Goal: Navigation & Orientation: Understand site structure

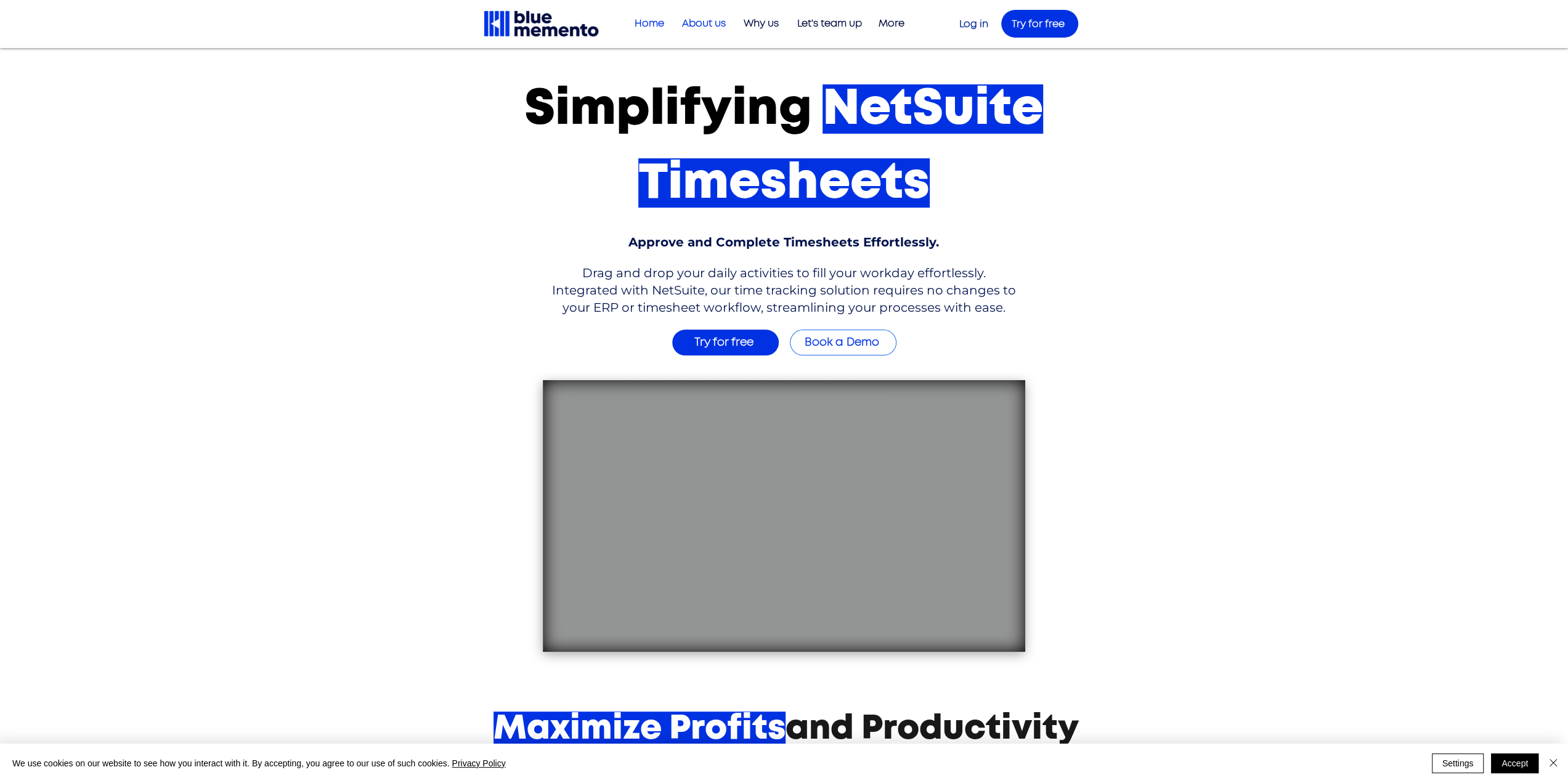
click at [695, 26] on p "About us" at bounding box center [704, 24] width 56 height 21
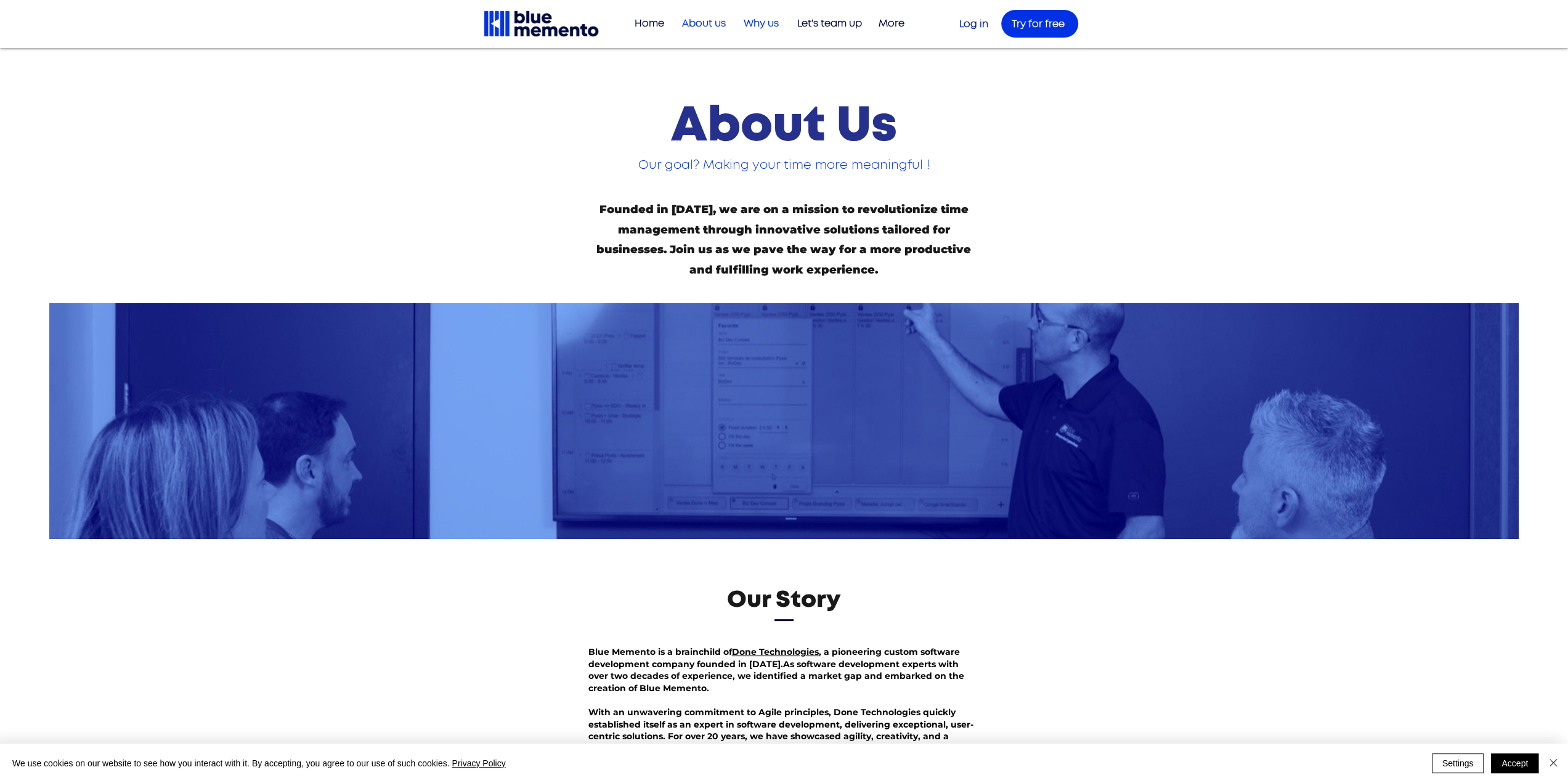
click at [753, 18] on p "Why us" at bounding box center [761, 24] width 48 height 21
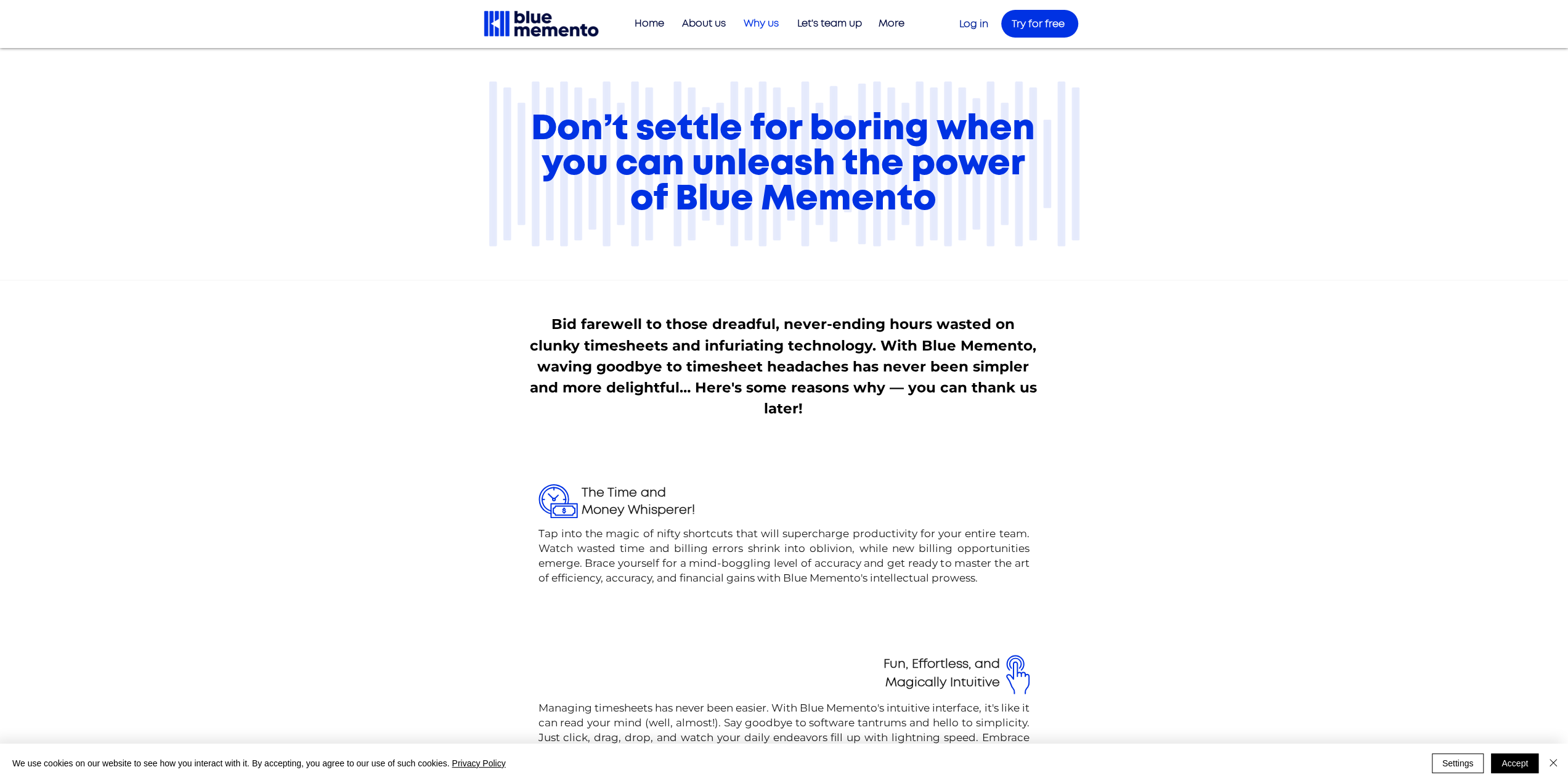
click at [570, 36] on img at bounding box center [541, 24] width 118 height 29
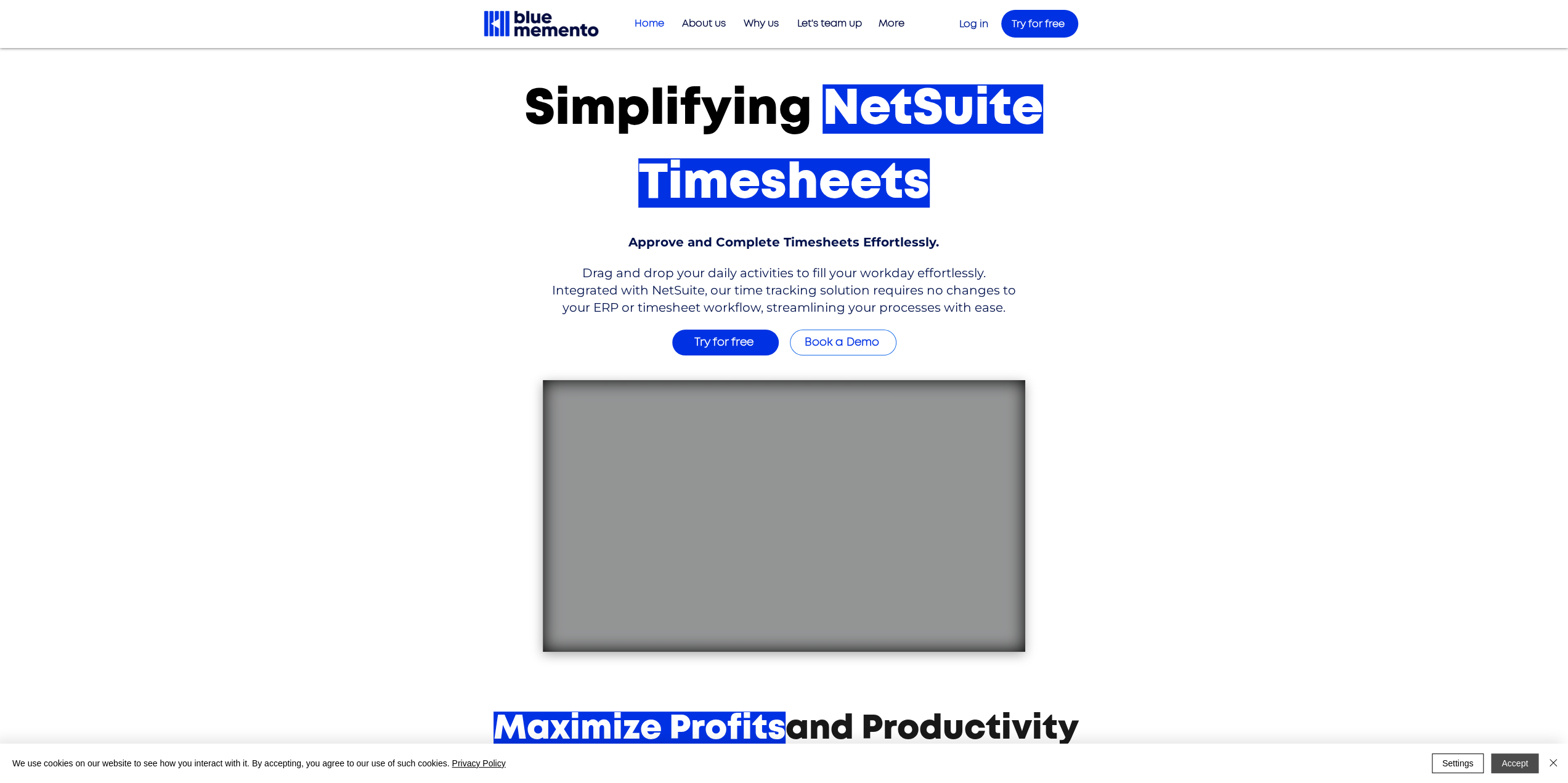
click at [1514, 766] on button "Accept" at bounding box center [1515, 763] width 48 height 20
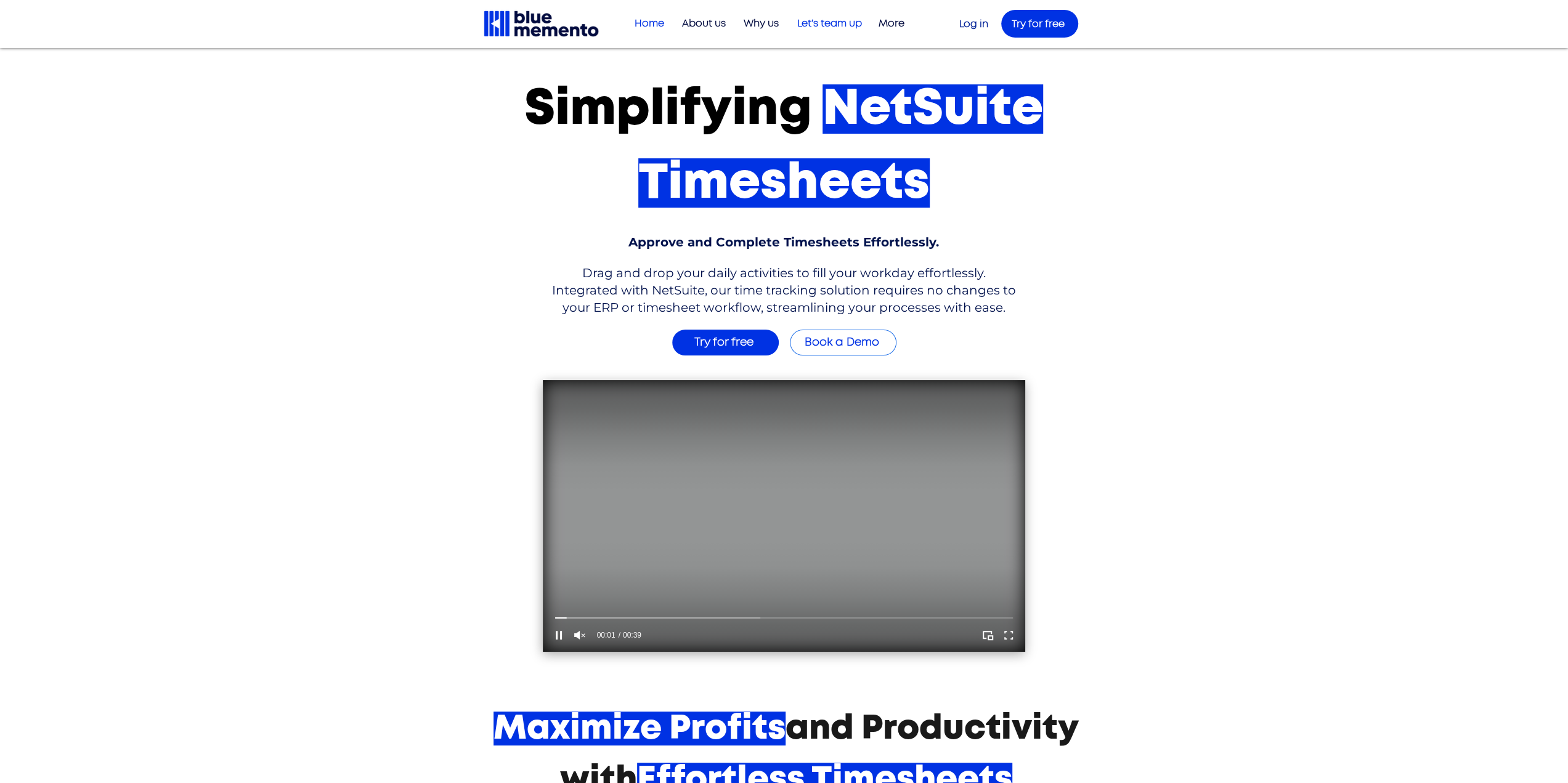
click at [818, 26] on p "Let's team up" at bounding box center [829, 24] width 77 height 21
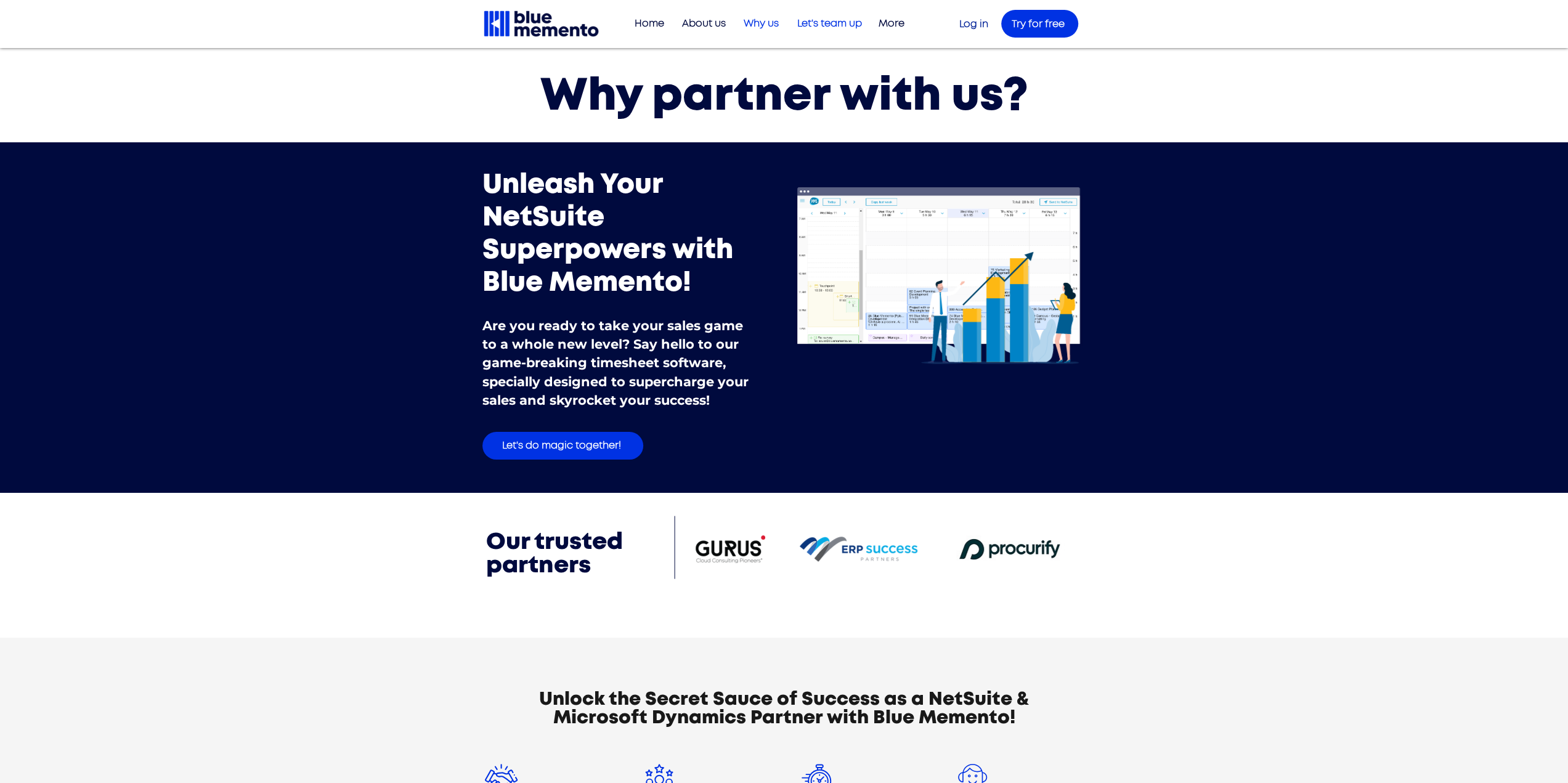
click at [754, 23] on p "Why us" at bounding box center [761, 24] width 48 height 21
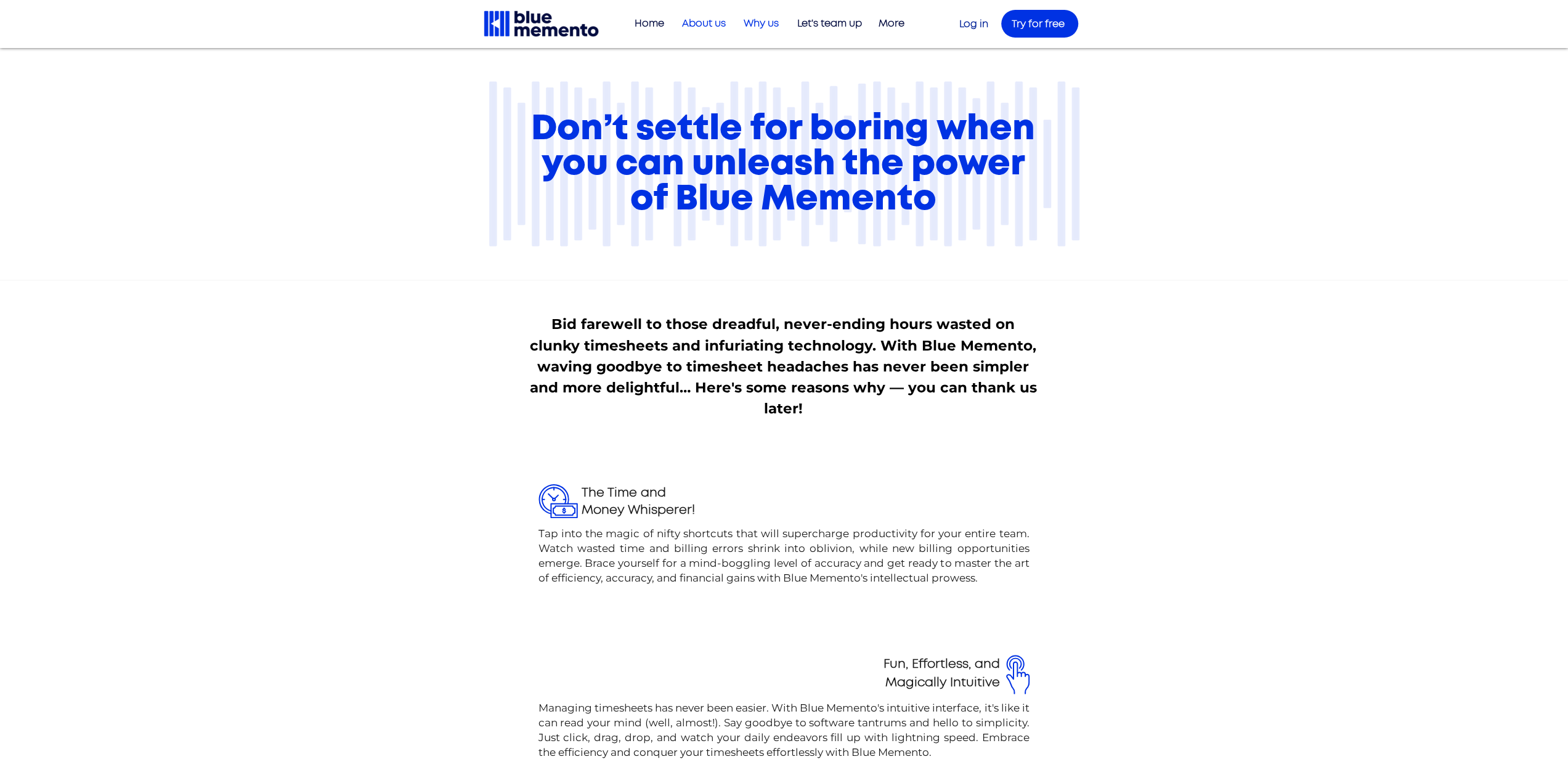
click at [714, 14] on p "About us" at bounding box center [704, 24] width 56 height 21
